Goal: Information Seeking & Learning: Learn about a topic

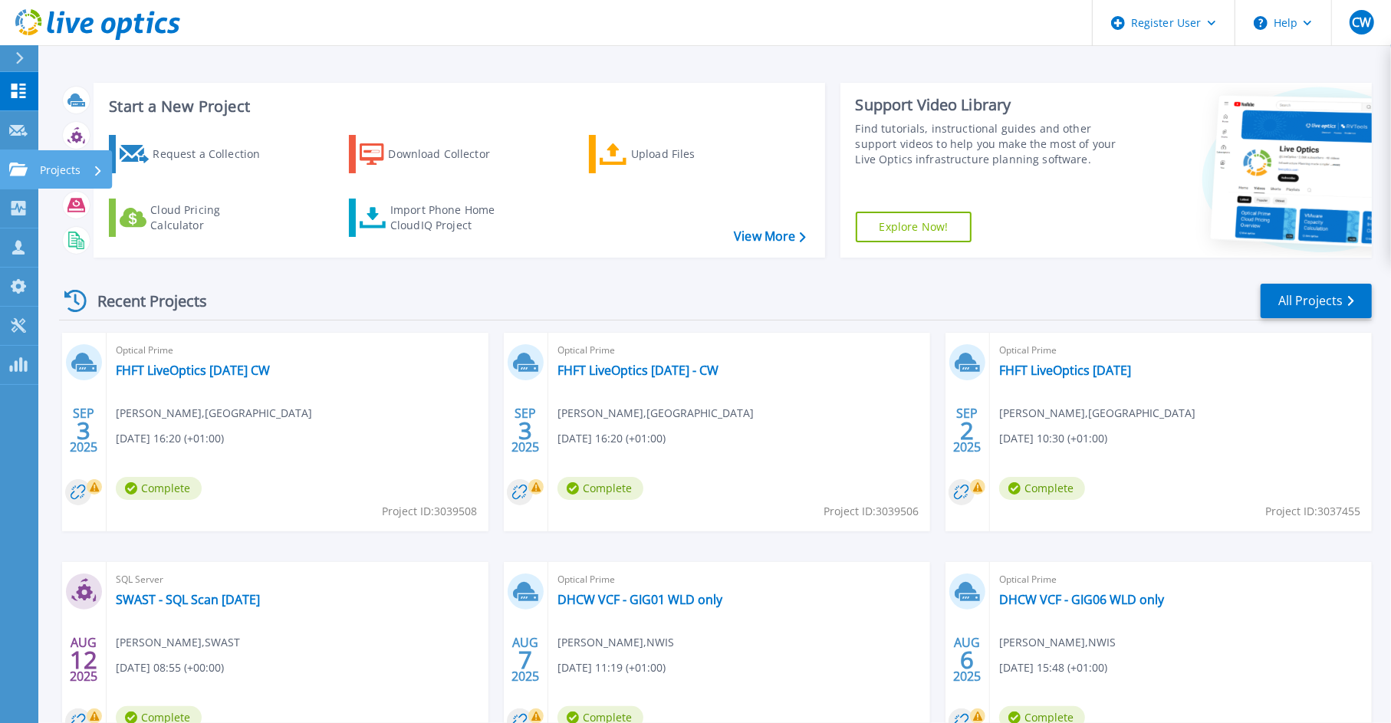
click at [11, 174] on icon at bounding box center [18, 169] width 18 height 13
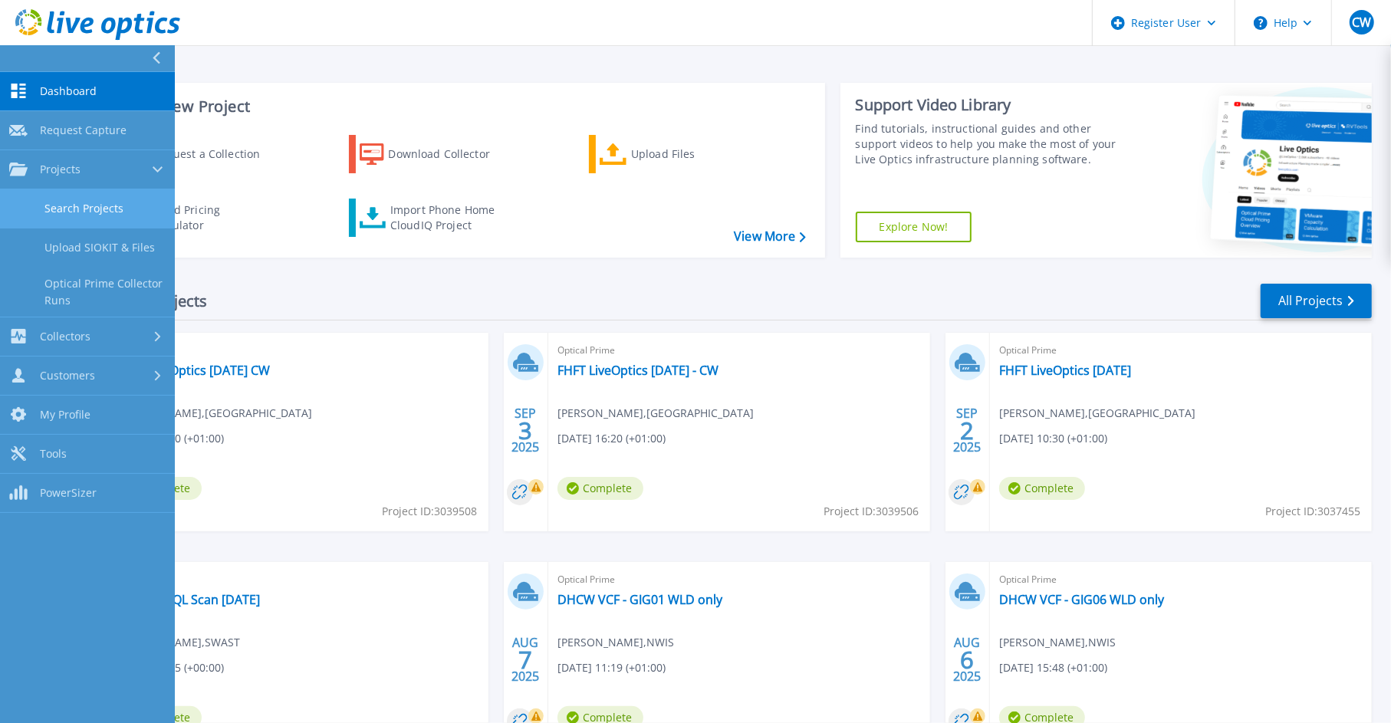
click at [89, 210] on link "Search Projects" at bounding box center [87, 208] width 175 height 39
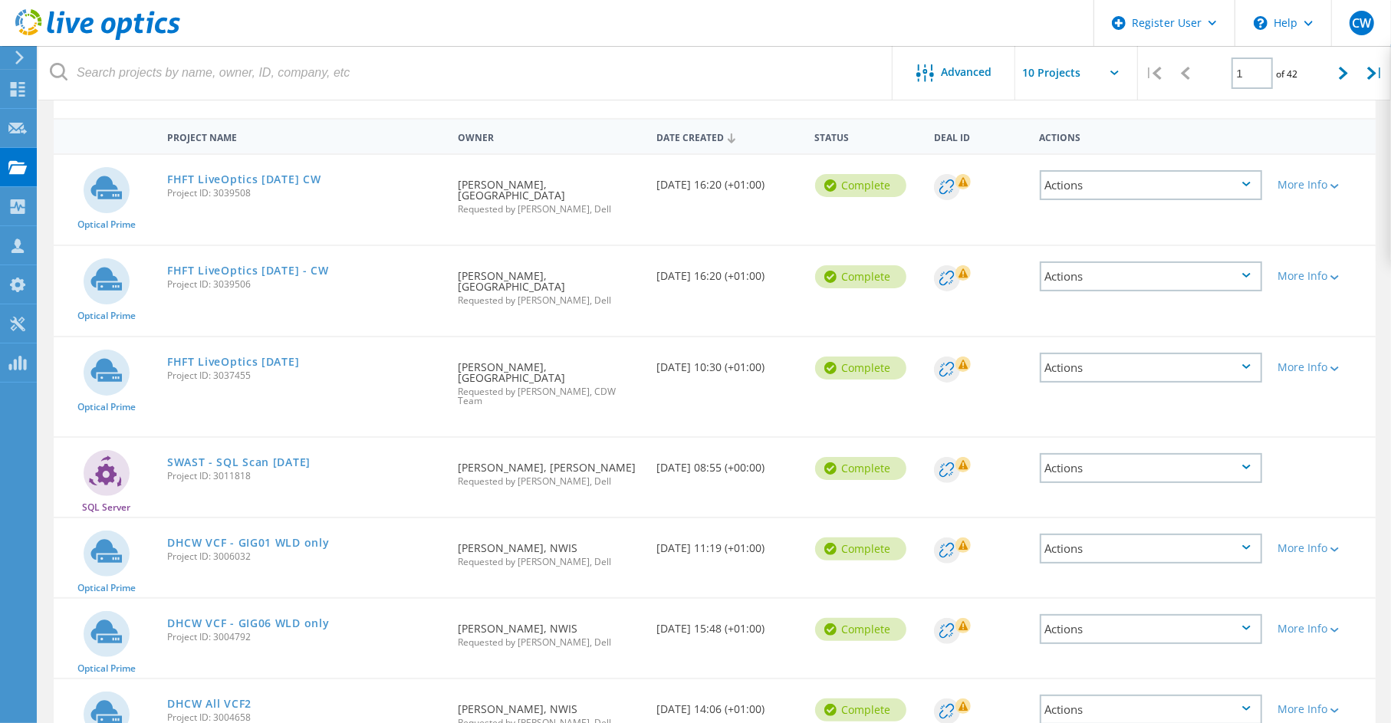
scroll to position [153, 0]
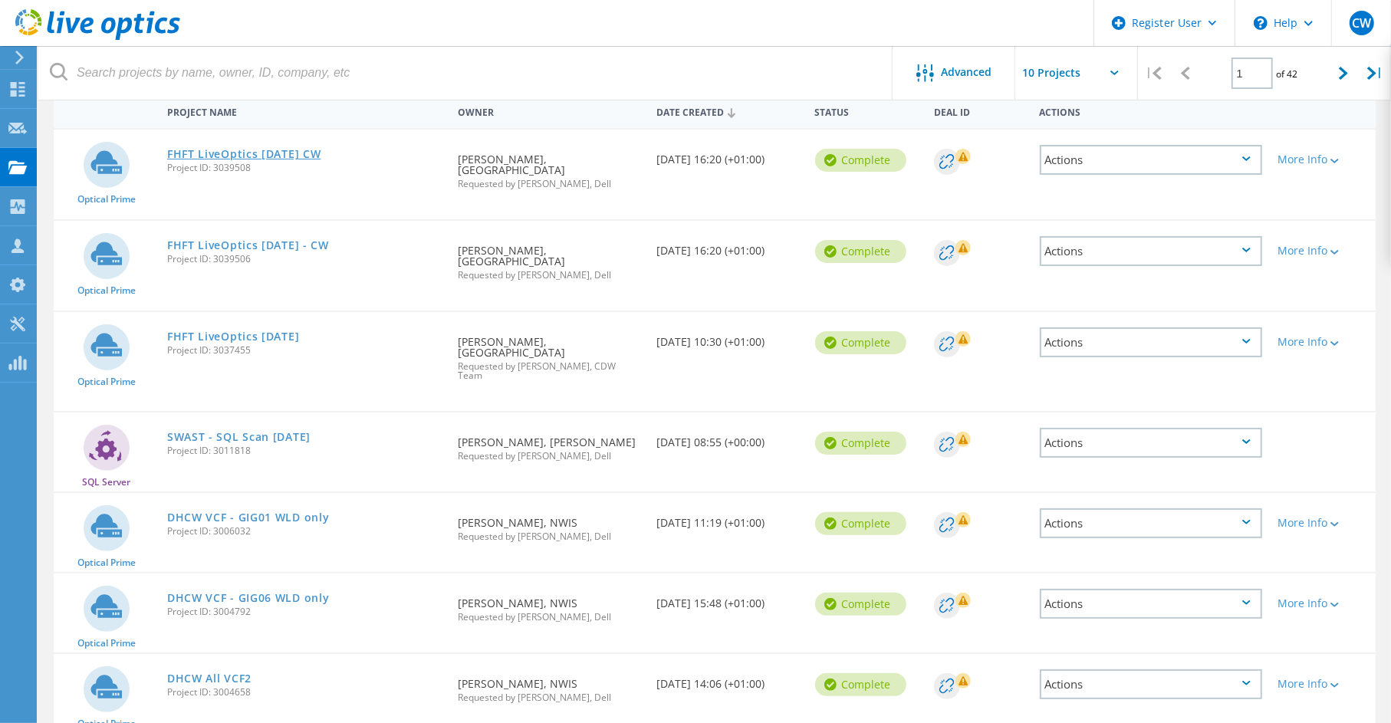
click at [259, 149] on link "FHFT LiveOptics [DATE] CW" at bounding box center [244, 154] width 154 height 11
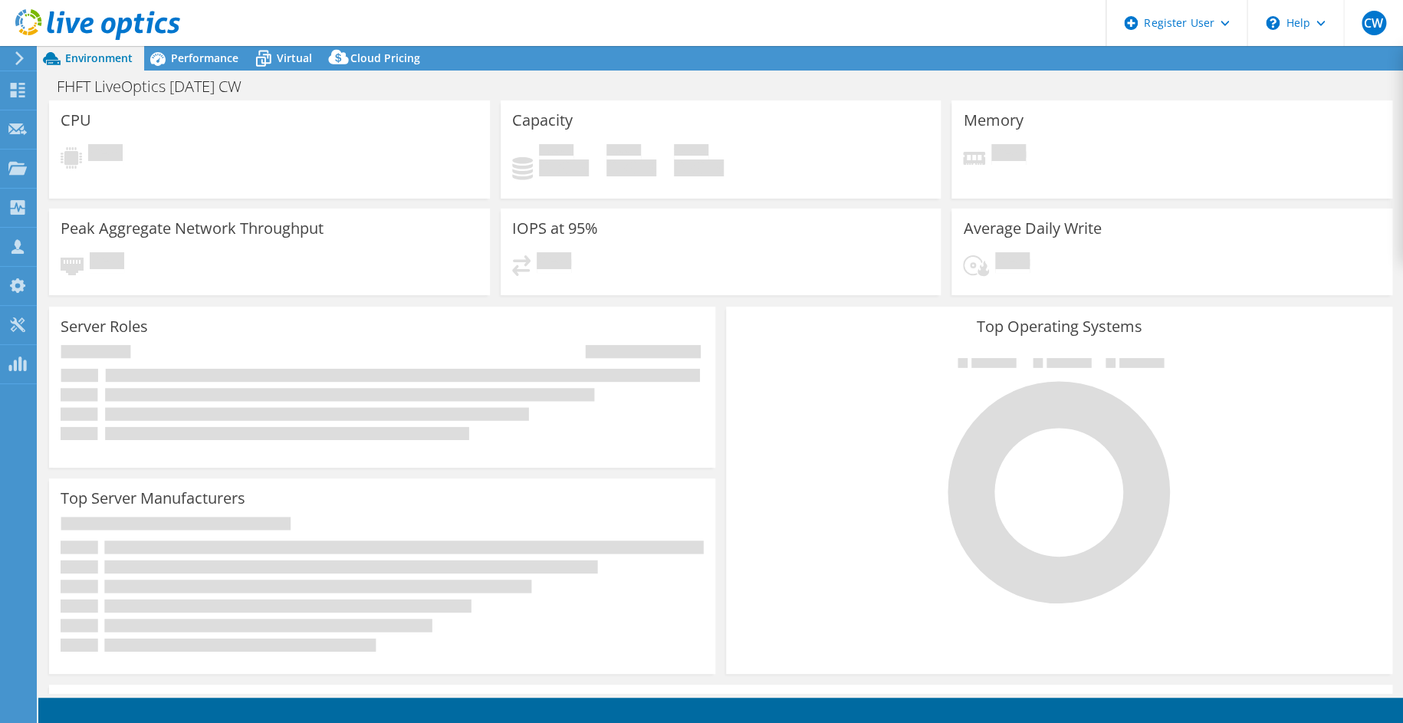
select select "USD"
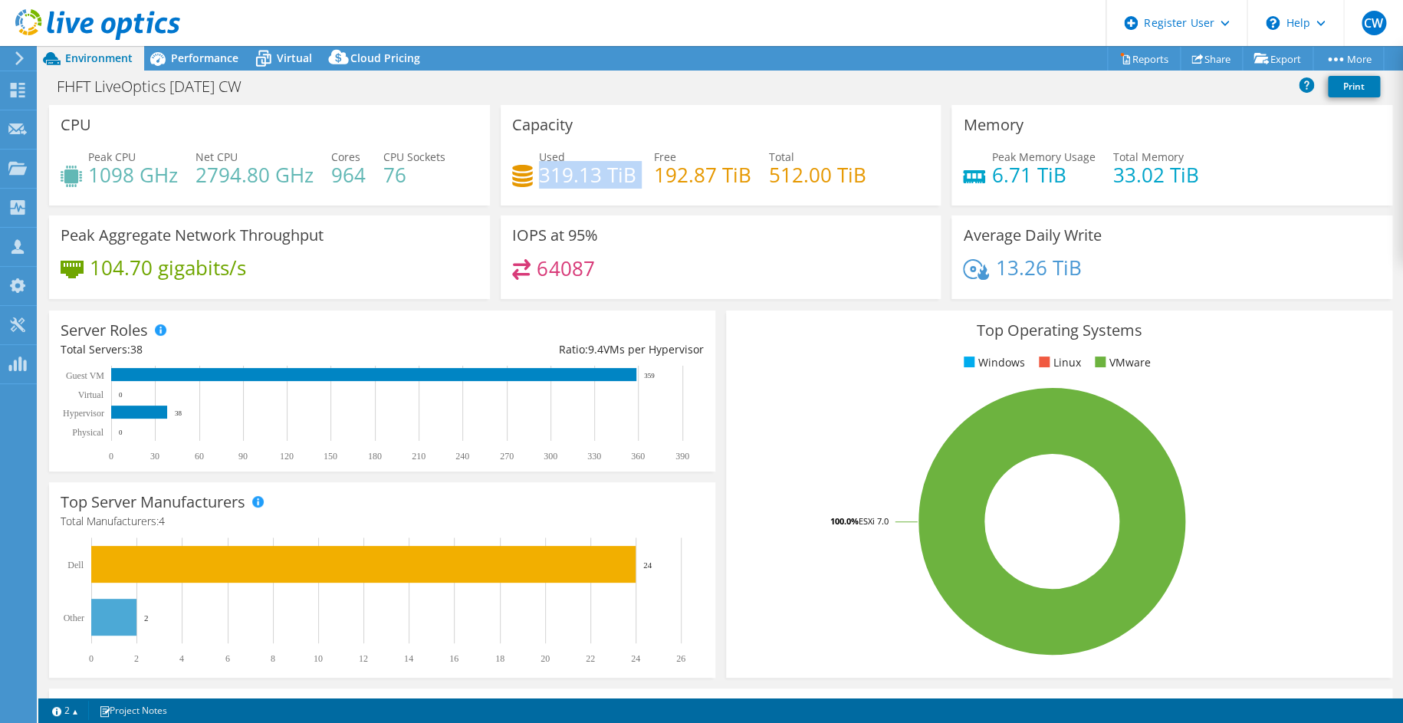
drag, startPoint x: 535, startPoint y: 175, endPoint x: 637, endPoint y: 186, distance: 102.6
click at [637, 186] on div "Used 319.13 TiB Free 192.87 TiB Total 512.00 TiB" at bounding box center [721, 174] width 418 height 50
click at [271, 54] on icon at bounding box center [263, 58] width 27 height 27
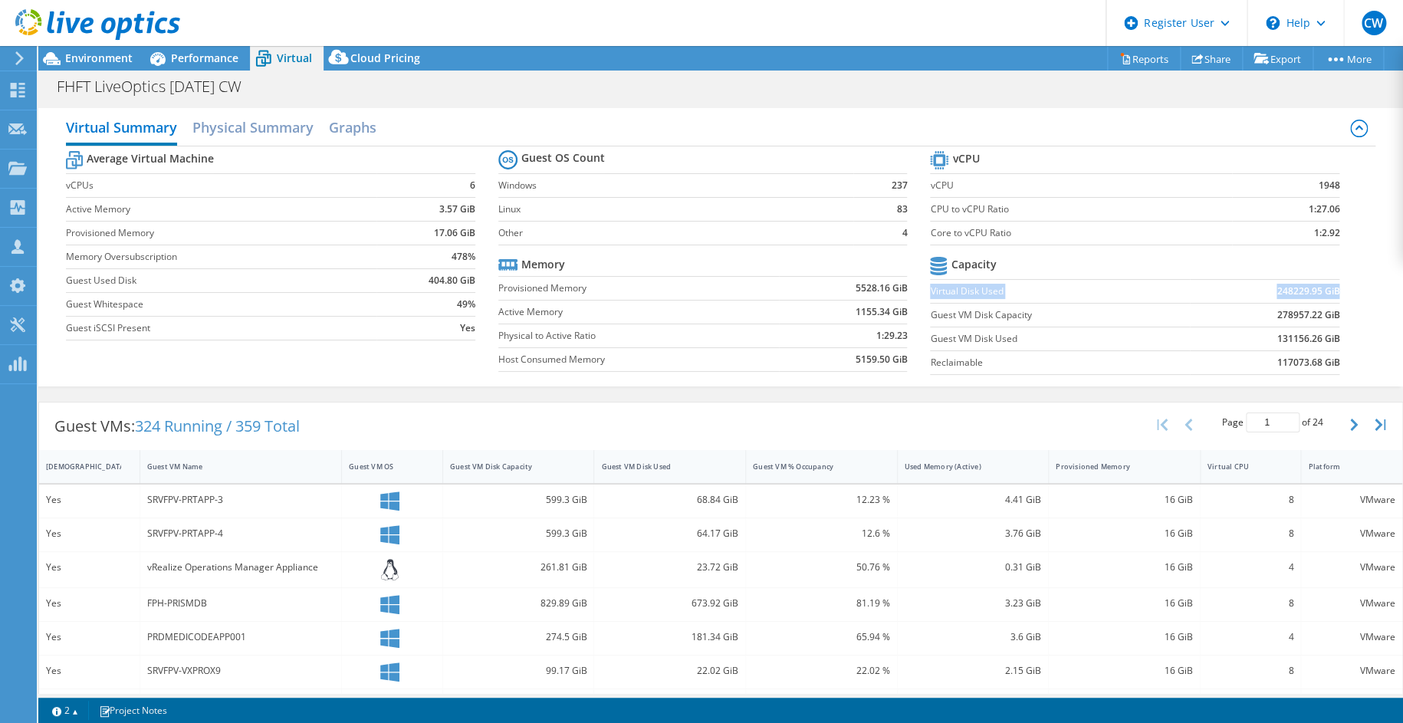
drag, startPoint x: 923, startPoint y: 288, endPoint x: 1326, endPoint y: 290, distance: 402.5
click at [1326, 290] on tr "Virtual Disk Used 248229.95 GiB" at bounding box center [1134, 291] width 409 height 24
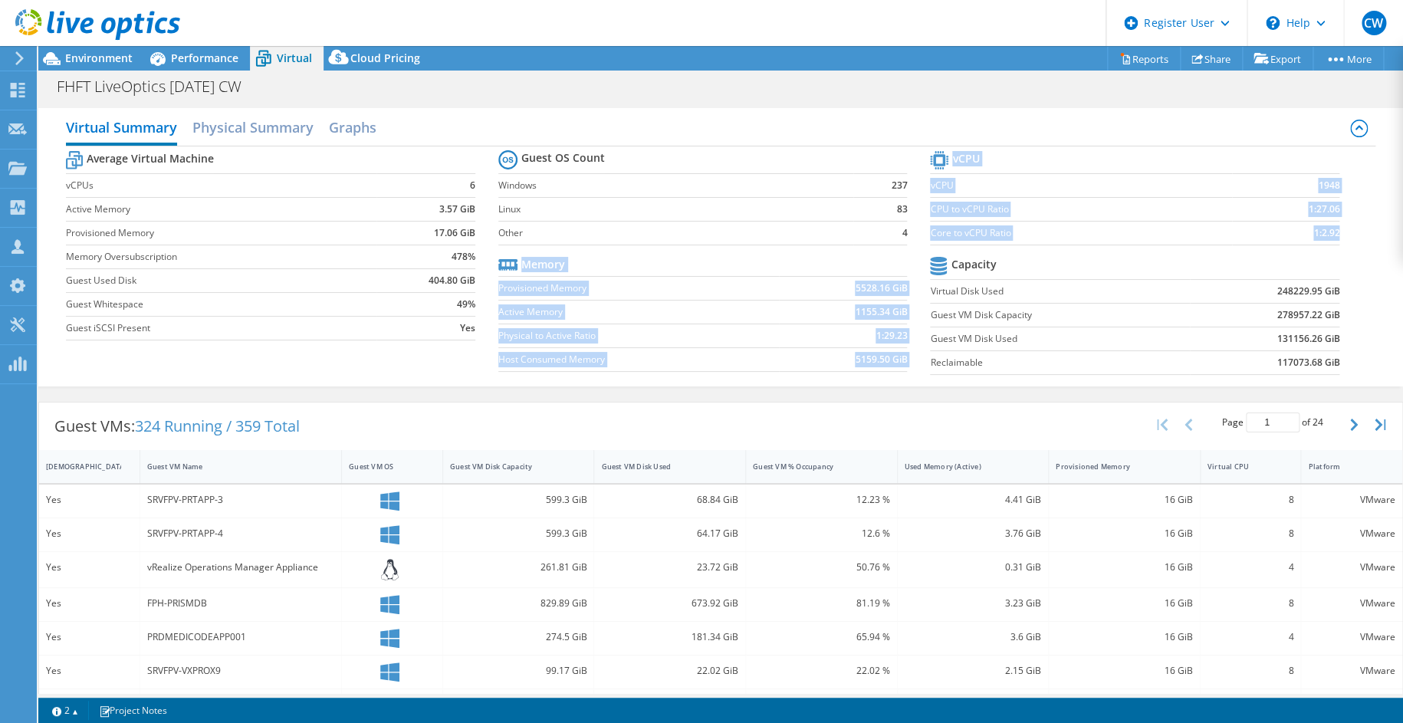
drag, startPoint x: 920, startPoint y: 334, endPoint x: 1347, endPoint y: 335, distance: 427.0
click at [1347, 335] on div "Average Virtual Machine vCPUs 6 Active Memory 3.57 GiB Provisioned Memory 17.06…" at bounding box center [721, 264] width 1310 height 236
click at [1347, 335] on section "vCPU vCPU 1948 CPU to vCPU Ratio 1:27.06 Core to vCPU Ratio 1:2.92 Capacity Vir…" at bounding box center [1146, 264] width 432 height 235
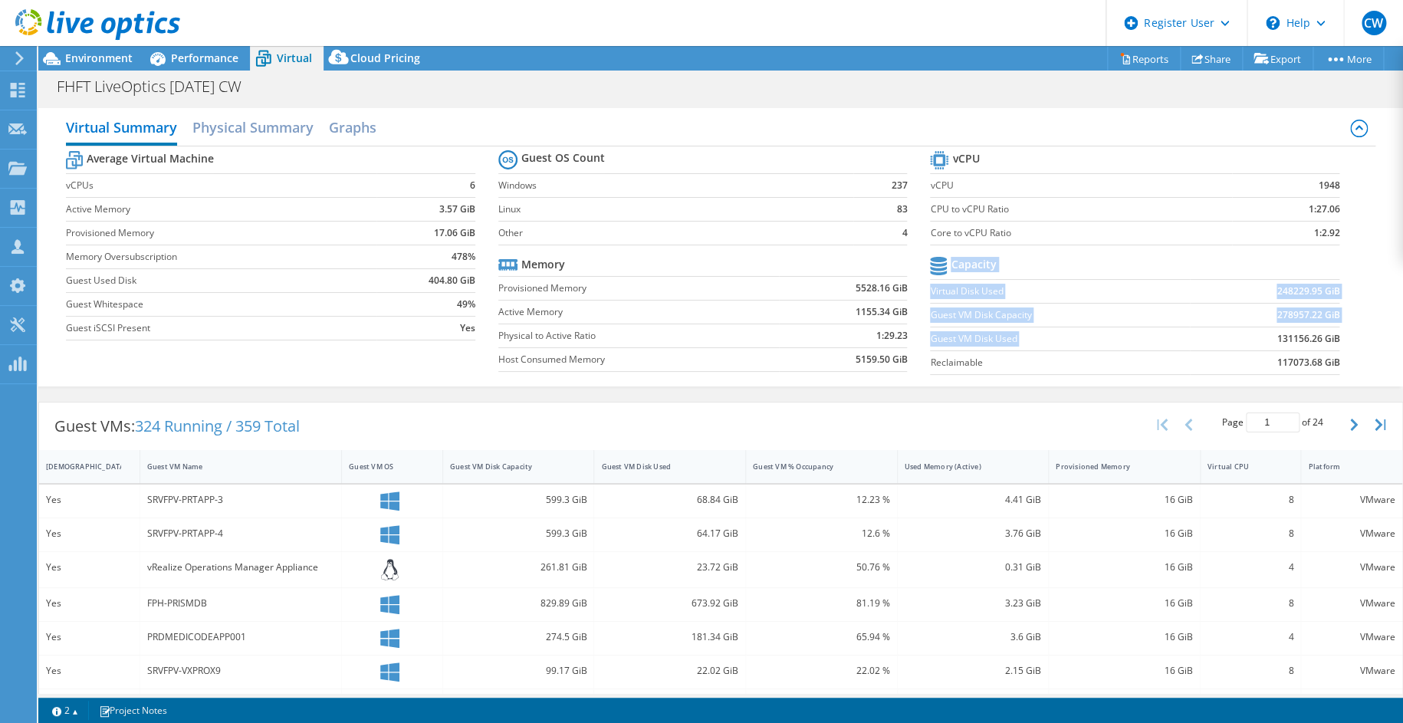
drag, startPoint x: 1329, startPoint y: 334, endPoint x: 1258, endPoint y: 334, distance: 71.3
click at [1258, 334] on section "vCPU vCPU 1948 CPU to vCPU Ratio 1:27.06 Core to vCPU Ratio 1:2.92 Capacity Vir…" at bounding box center [1146, 264] width 432 height 235
click at [1262, 334] on td "131156.26 GiB" at bounding box center [1264, 339] width 149 height 24
drag, startPoint x: 1326, startPoint y: 337, endPoint x: 1262, endPoint y: 337, distance: 64.4
click at [1262, 337] on td "131156.26 GiB" at bounding box center [1264, 339] width 149 height 24
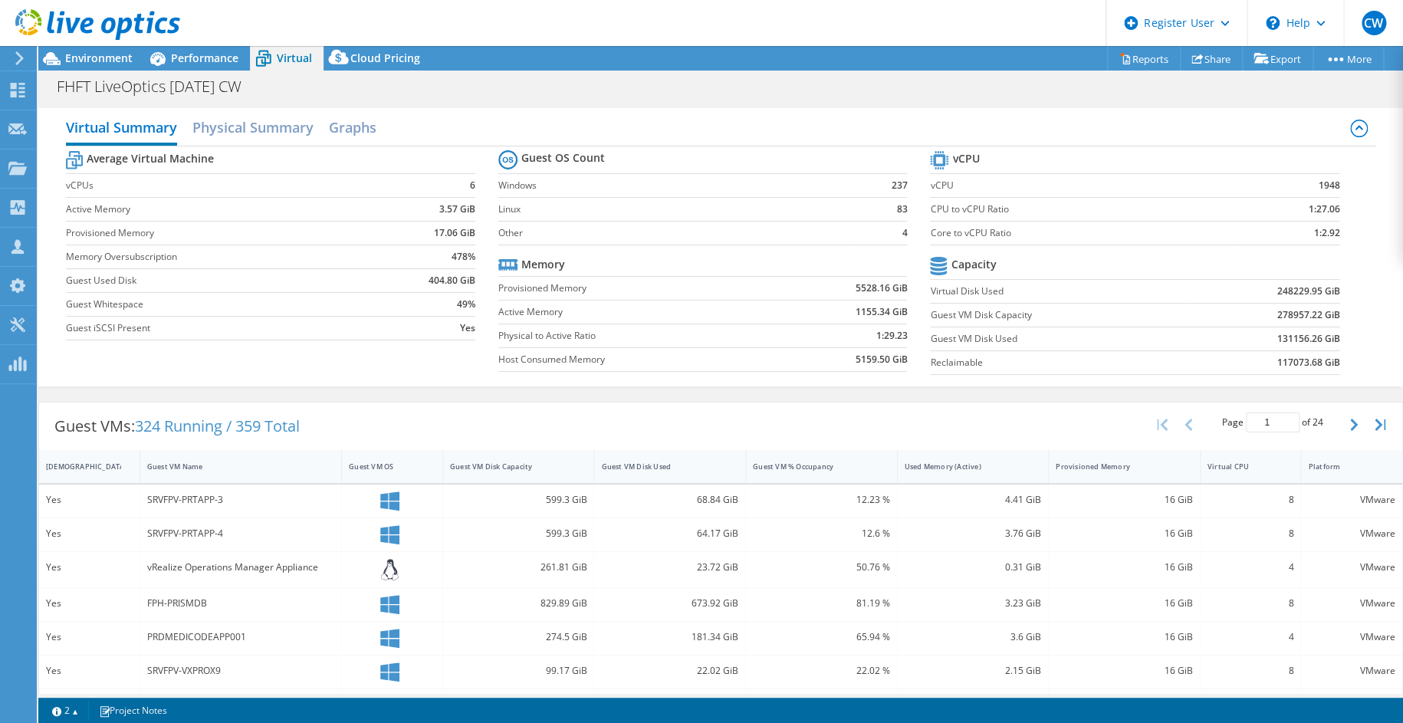
click at [1233, 351] on td "117073.68 GiB" at bounding box center [1264, 362] width 149 height 24
drag, startPoint x: 1264, startPoint y: 287, endPoint x: 1326, endPoint y: 287, distance: 62.1
click at [1326, 287] on td "248229.95 GiB" at bounding box center [1264, 291] width 149 height 24
